Goal: Find specific page/section: Find specific page/section

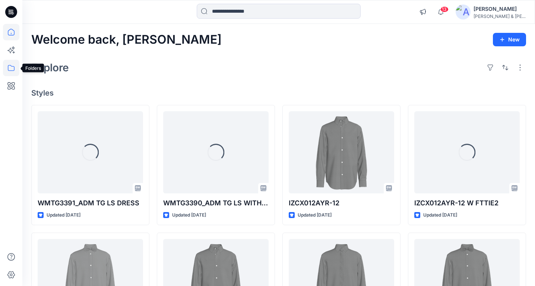
click at [7, 67] on icon at bounding box center [11, 68] width 16 height 16
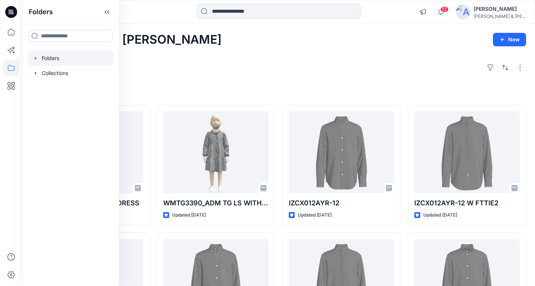
click at [35, 56] on icon "button" at bounding box center [36, 58] width 6 height 6
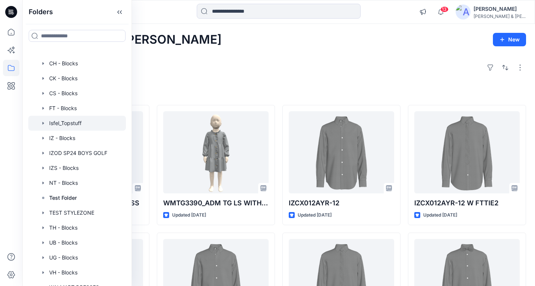
scroll to position [81, 0]
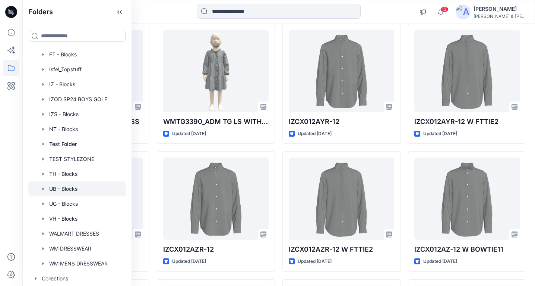
click at [71, 189] on div at bounding box center [77, 188] width 98 height 15
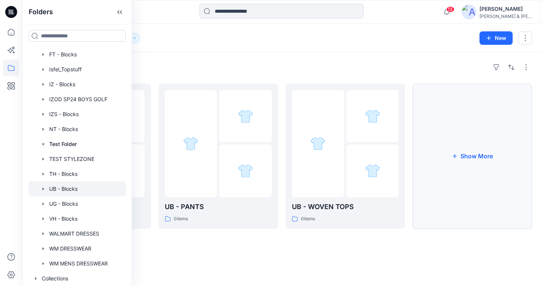
click at [433, 191] on button "Show More" at bounding box center [472, 156] width 120 height 145
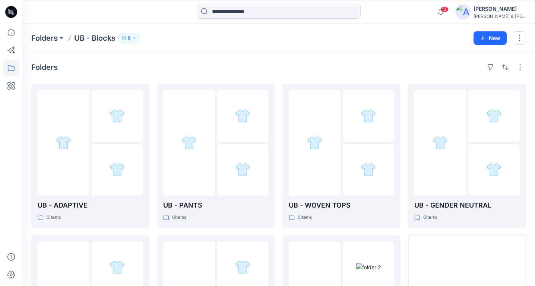
click at [136, 37] on icon "button" at bounding box center [134, 38] width 4 height 4
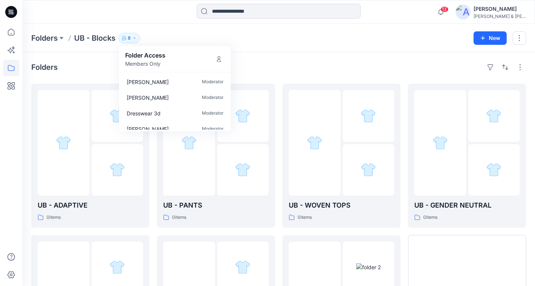
click at [266, 59] on div "Folders UB - ADAPTIVE 0 items UB - KNIT TOPS 1 items UB - PANTS 0 items UB - FL…" at bounding box center [278, 225] width 513 height 347
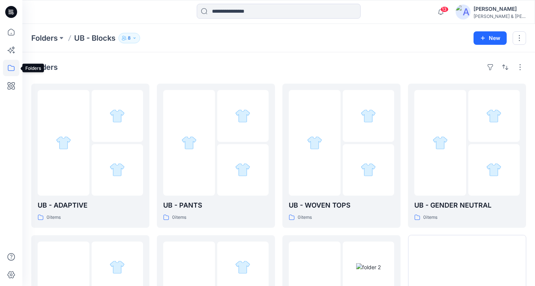
click at [12, 66] on icon at bounding box center [11, 68] width 7 height 6
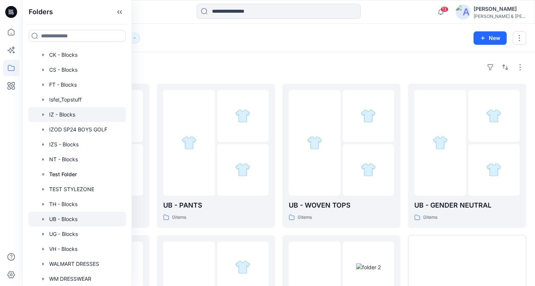
scroll to position [108, 0]
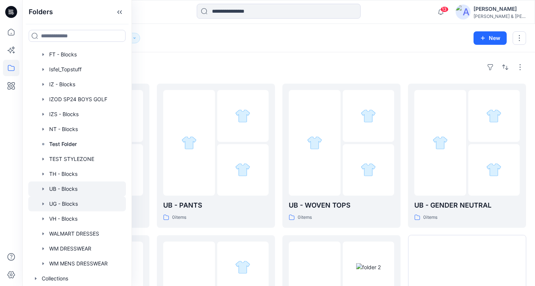
click at [68, 203] on div at bounding box center [77, 203] width 98 height 15
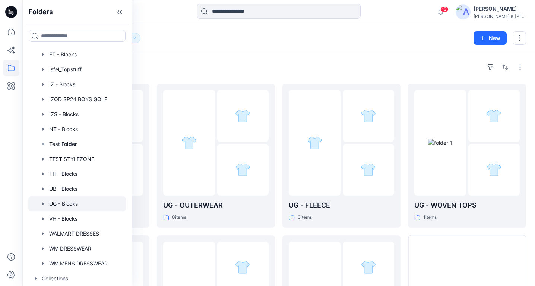
click at [173, 63] on div "Folders" at bounding box center [278, 67] width 495 height 12
